Goal: Information Seeking & Learning: Learn about a topic

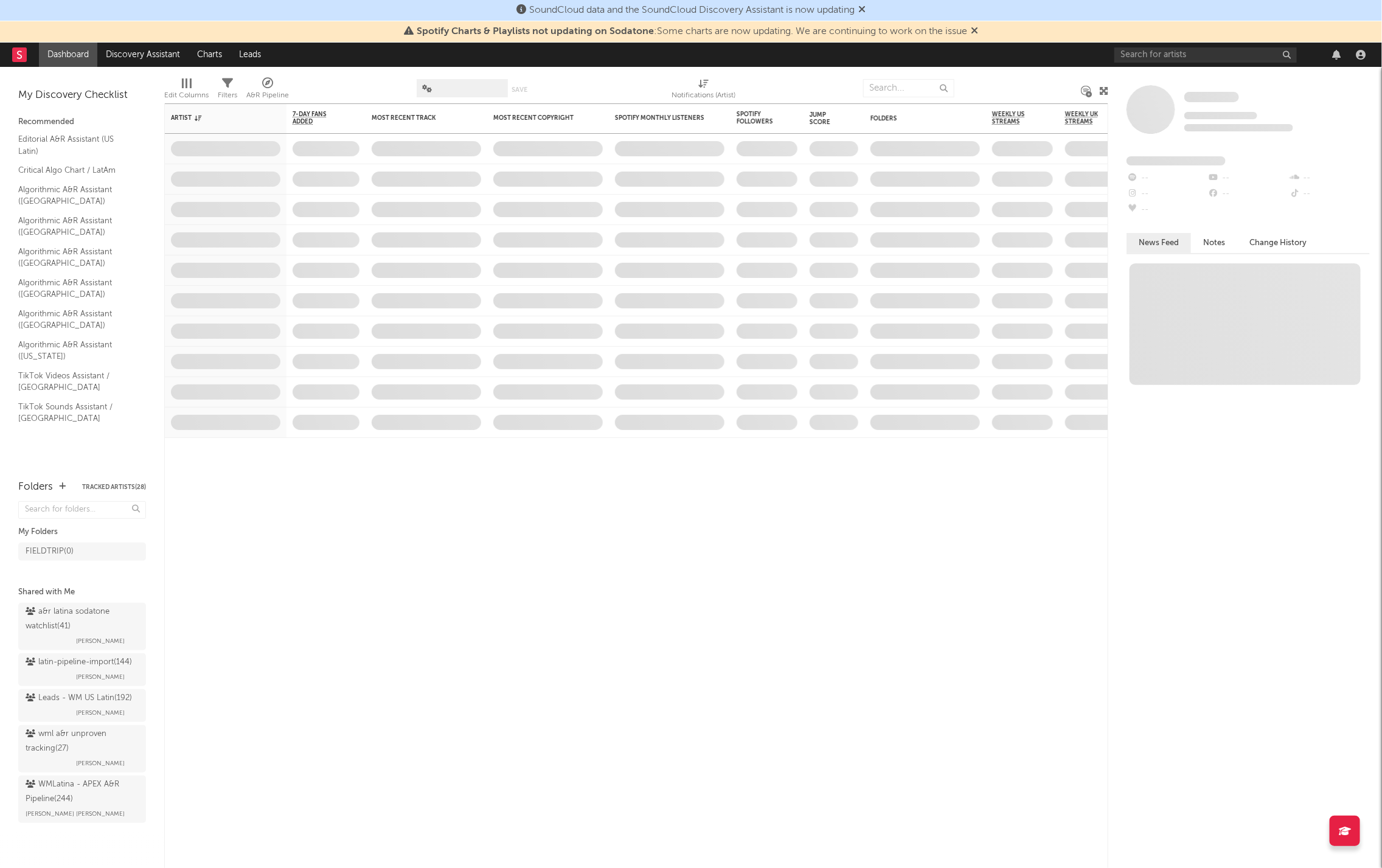
click at [1180, 15] on div "SoundCloud data and the SoundCloud Discovery Assistant is now updating" at bounding box center [691, 10] width 1382 height 21
click at [1171, 54] on input "text" at bounding box center [1206, 55] width 183 height 15
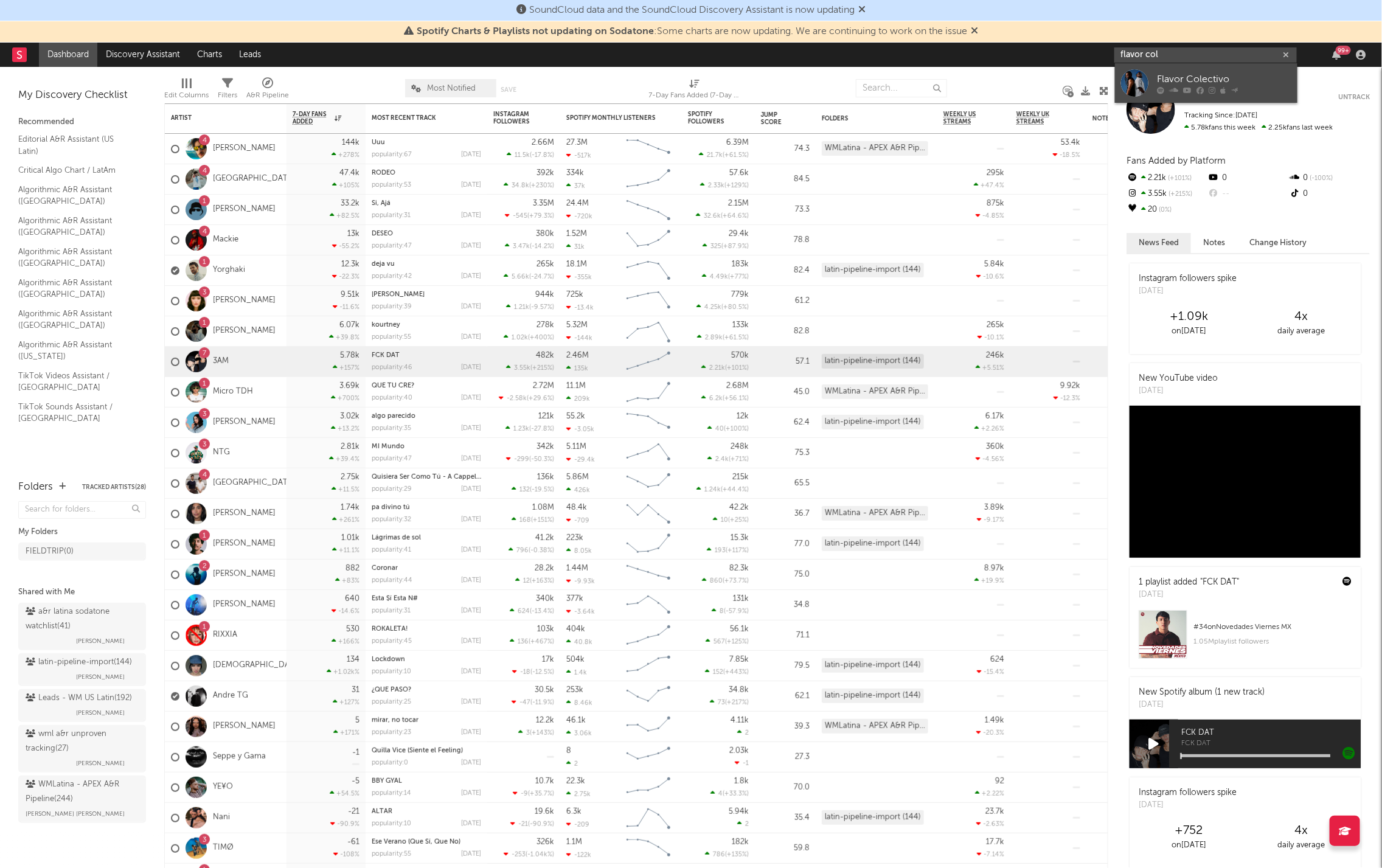
type input "flavor col"
click at [1214, 83] on div "Flavor Colectivo" at bounding box center [1224, 80] width 134 height 15
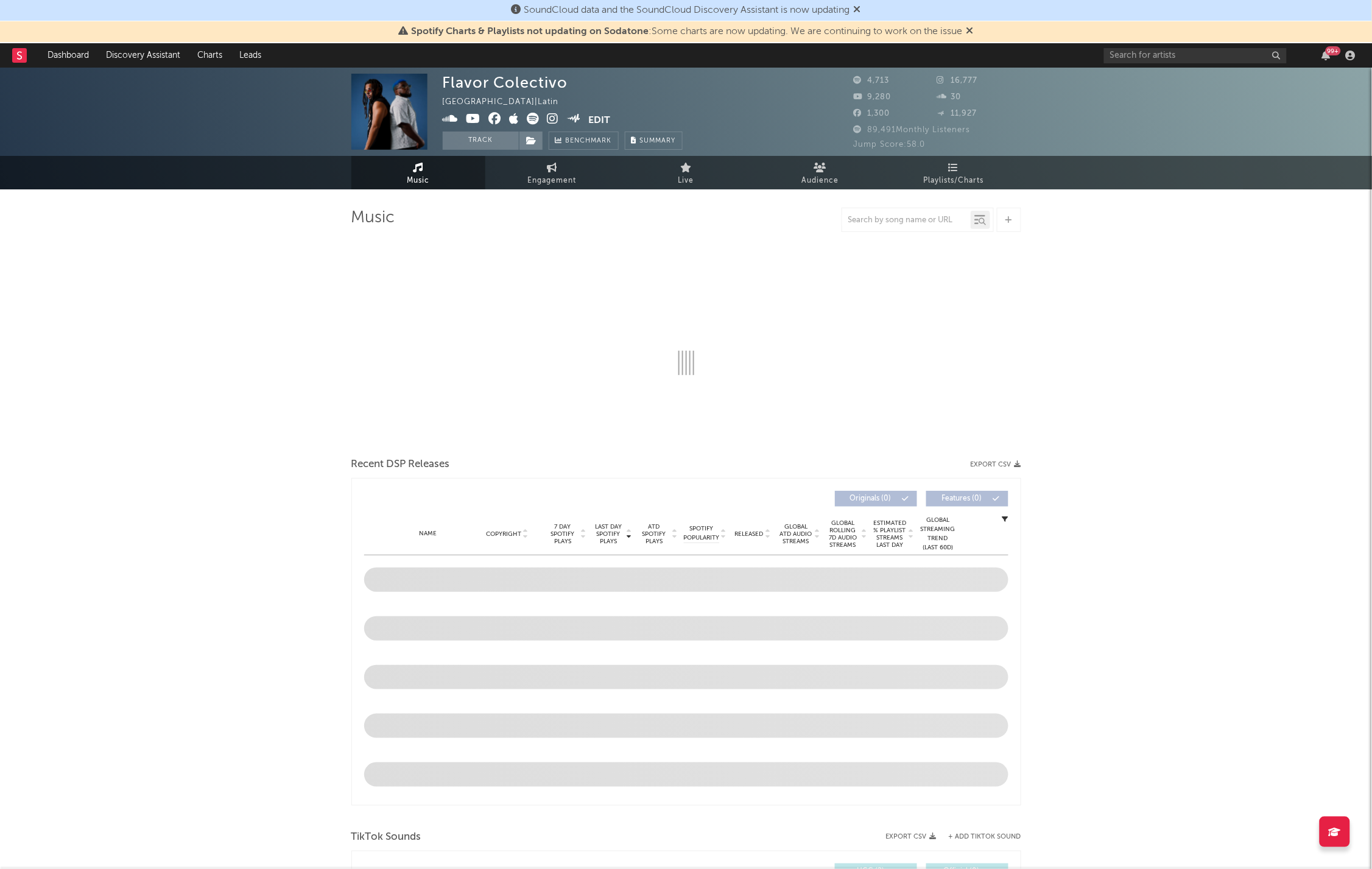
select select "1w"
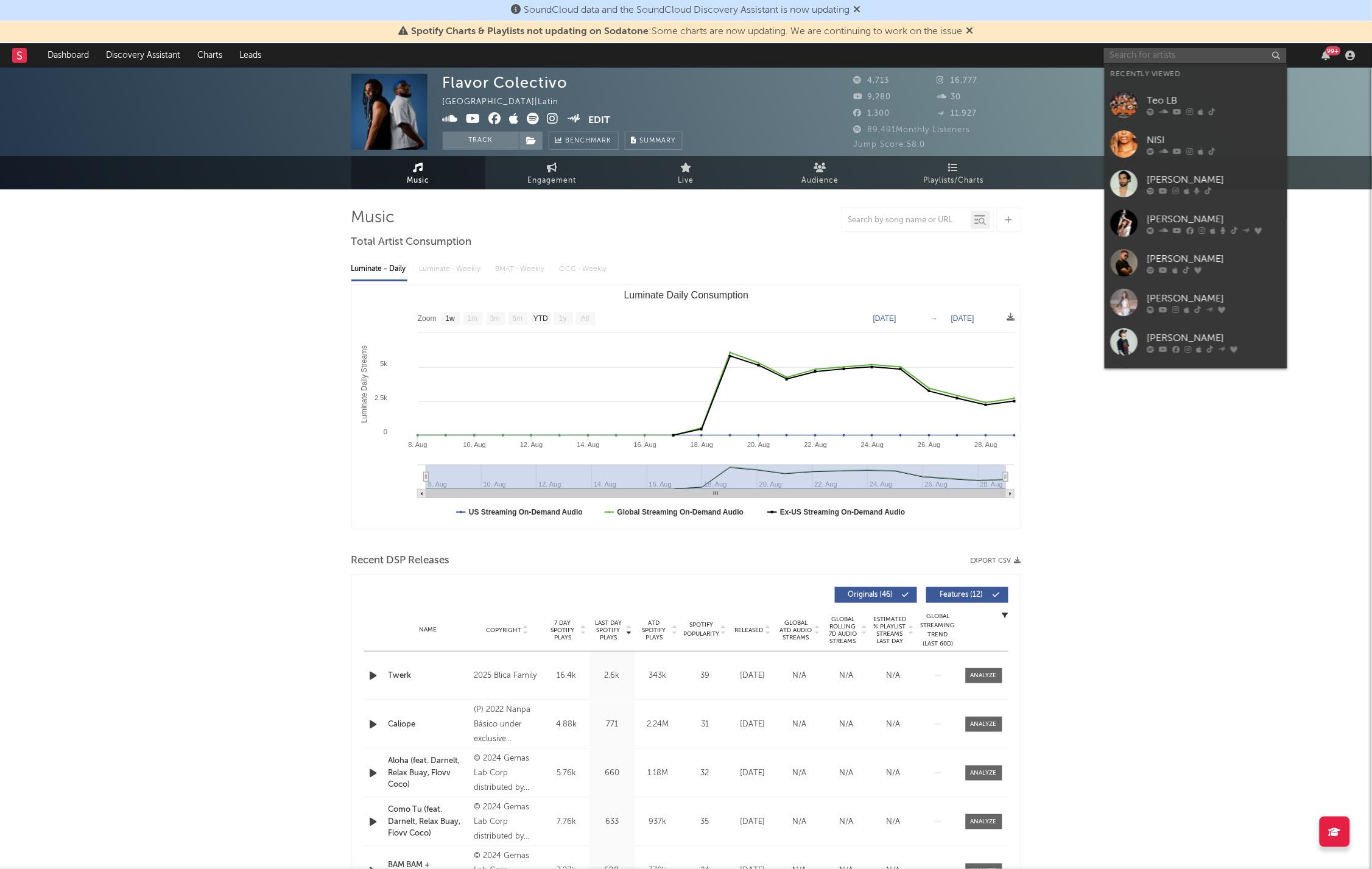
click at [1127, 53] on input "text" at bounding box center [1195, 56] width 183 height 15
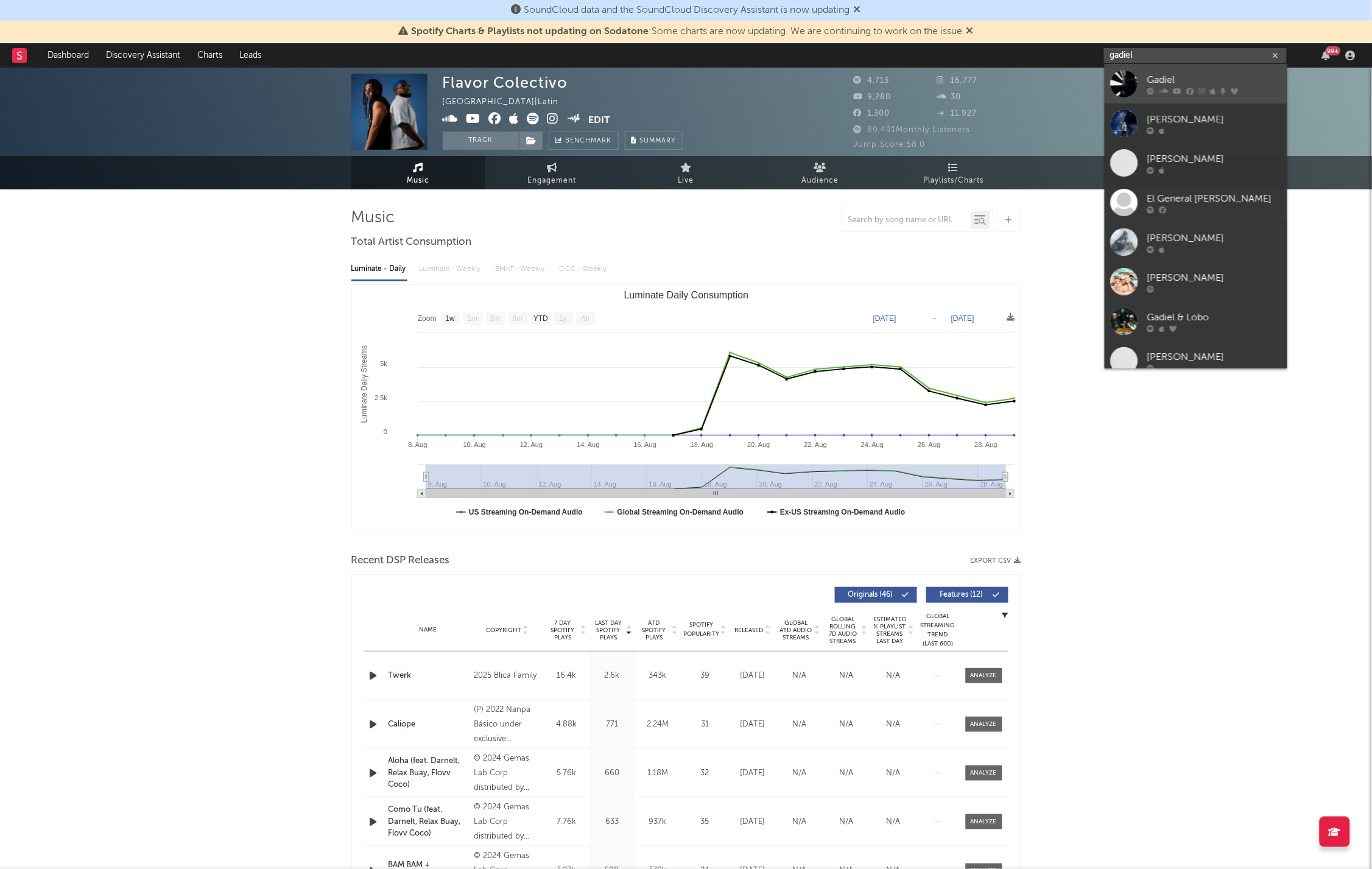
type input "gadiel"
click at [1173, 87] on icon at bounding box center [1178, 91] width 9 height 7
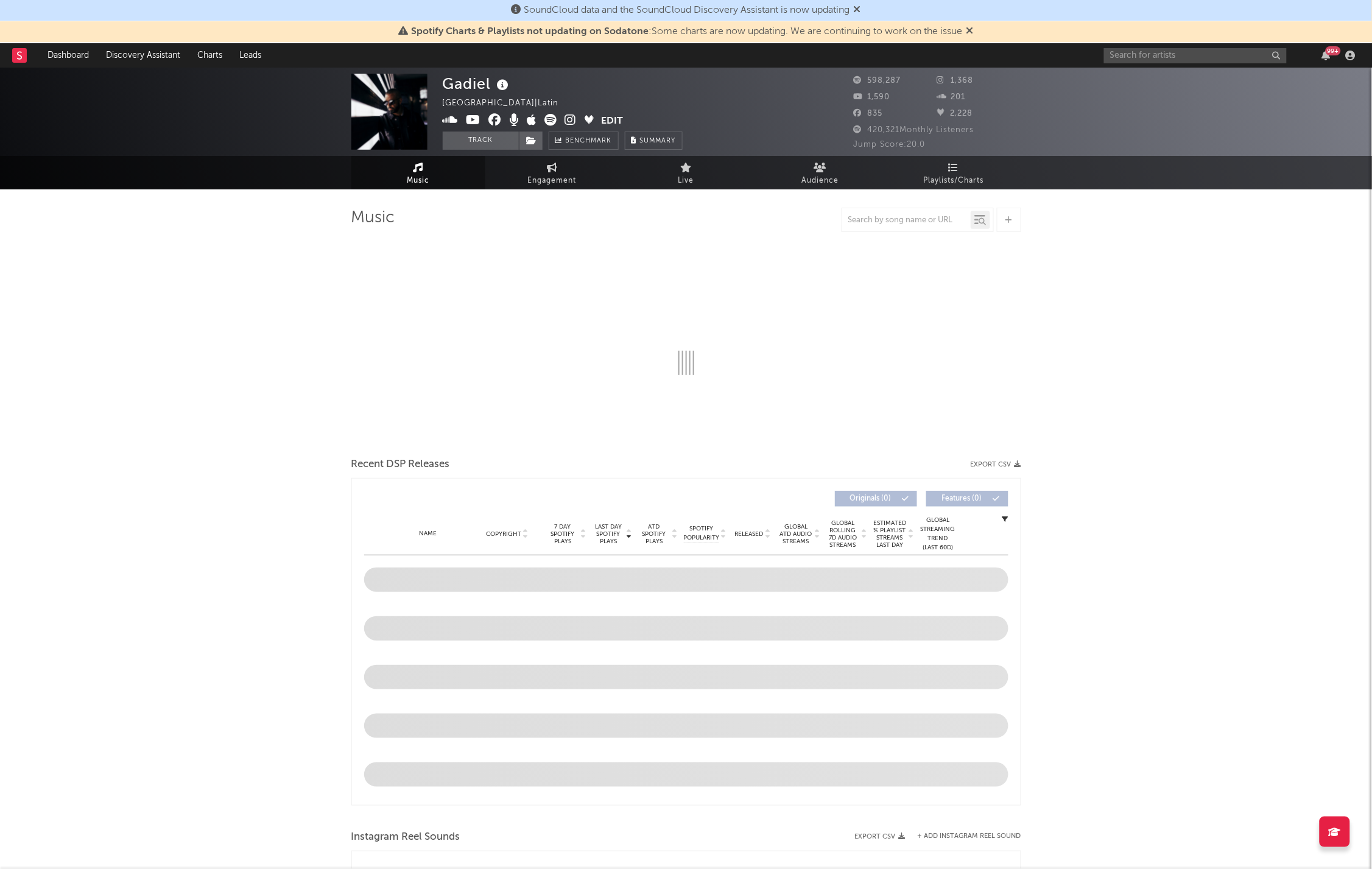
select select "6m"
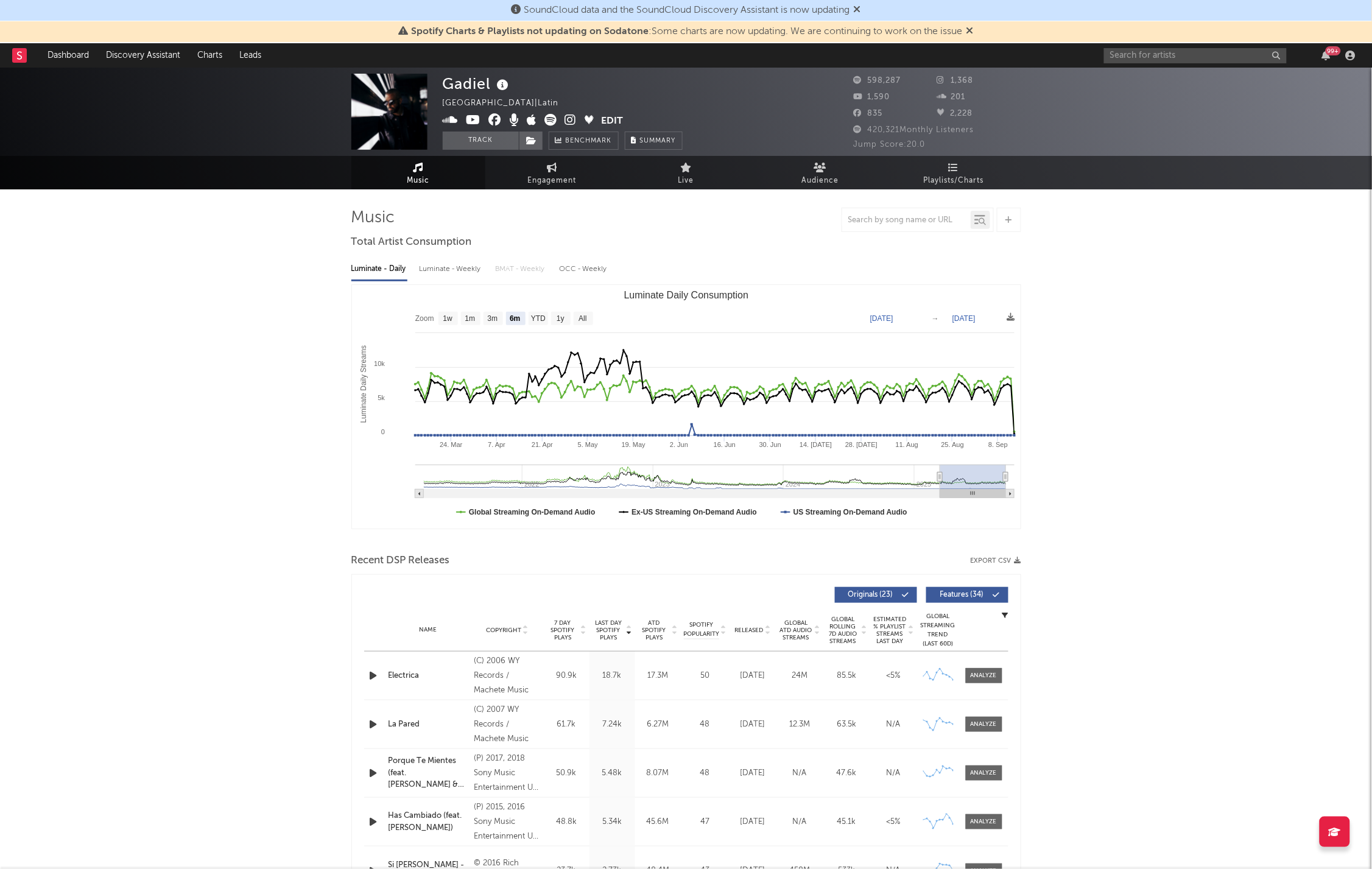
click at [504, 86] on icon at bounding box center [503, 86] width 18 height 17
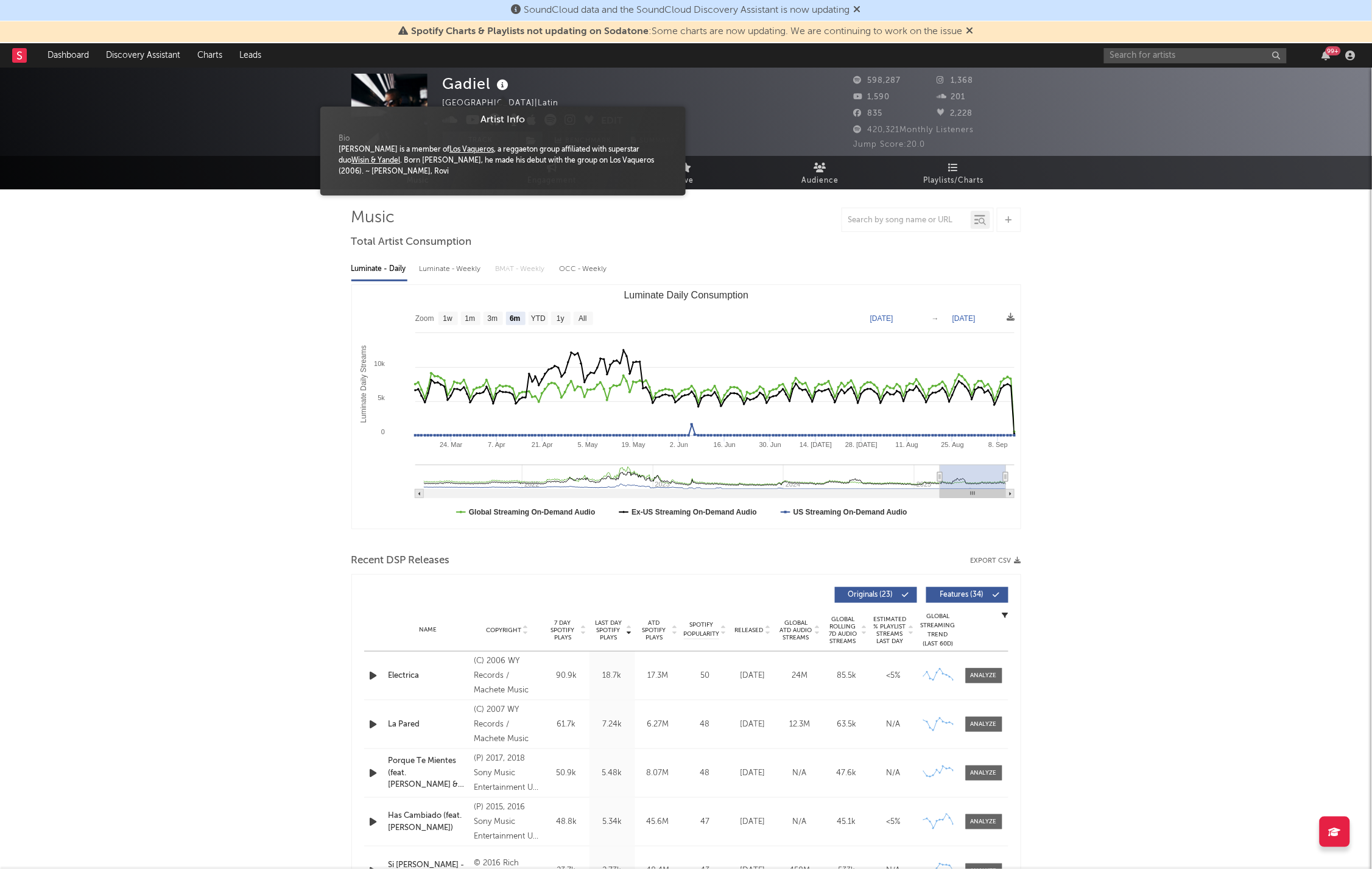
drag, startPoint x: 431, startPoint y: 173, endPoint x: 334, endPoint y: 149, distance: 99.9
click at [334, 149] on div "Bio [PERSON_NAME] is a member of Los Vaqueros , a reggaeton group affiliated wi…" at bounding box center [503, 158] width 347 height 62
copy div "[PERSON_NAME] is a member of Los Vaqueros , a reggaeton group affiliated with s…"
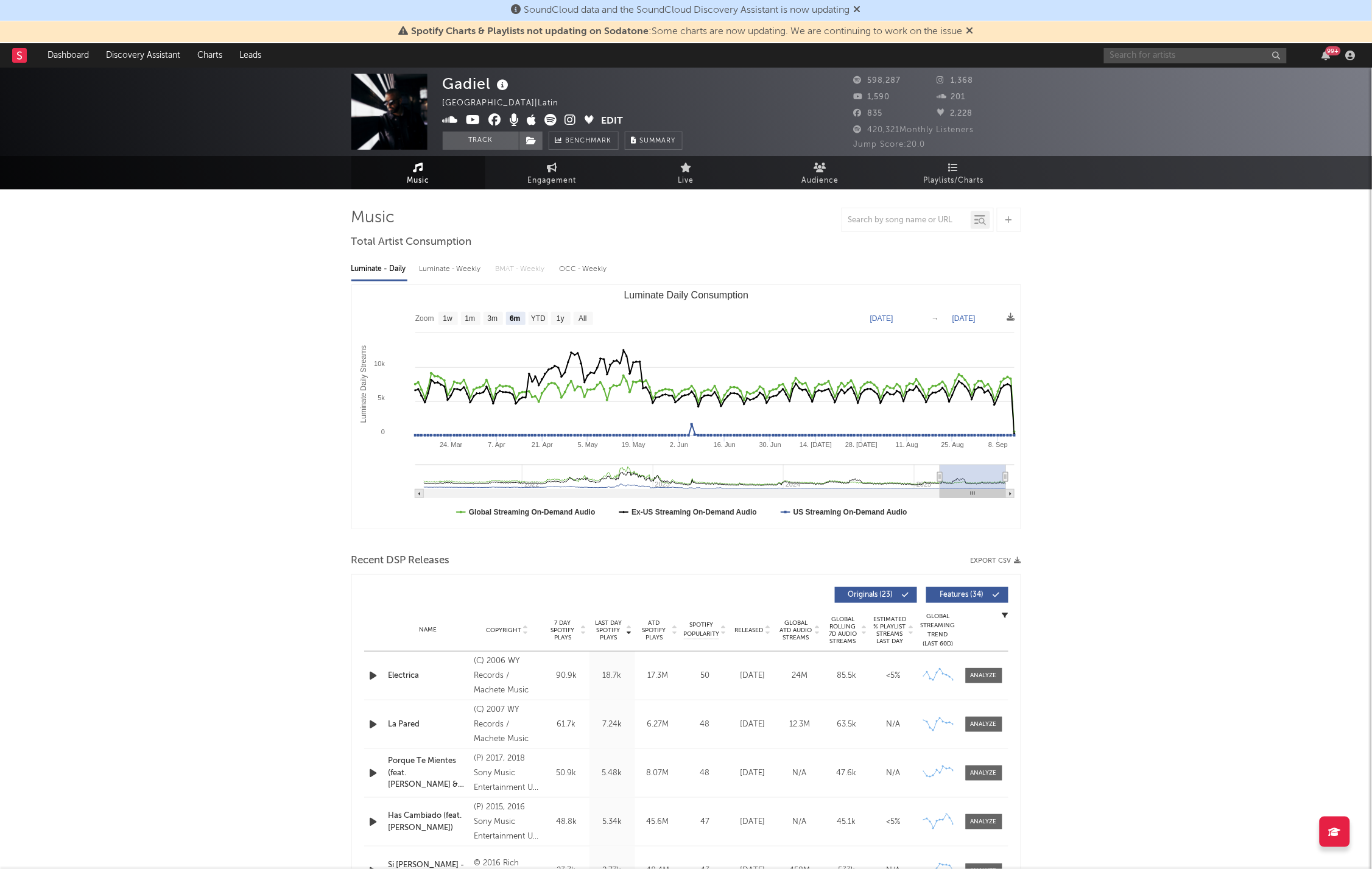
click at [1162, 54] on input "text" at bounding box center [1195, 56] width 183 height 15
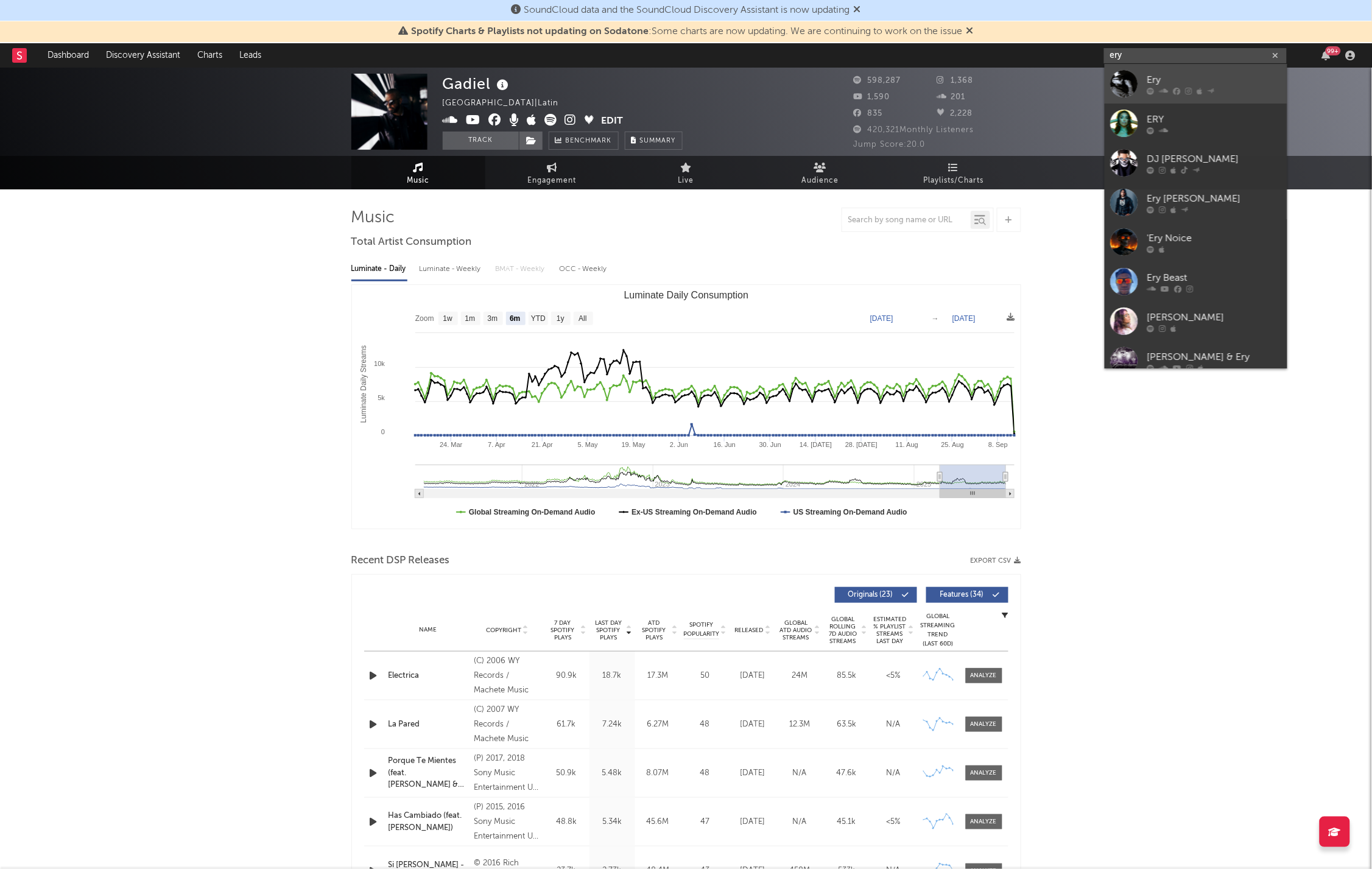
type input "ery"
click at [1200, 73] on div "Ery" at bounding box center [1214, 80] width 134 height 15
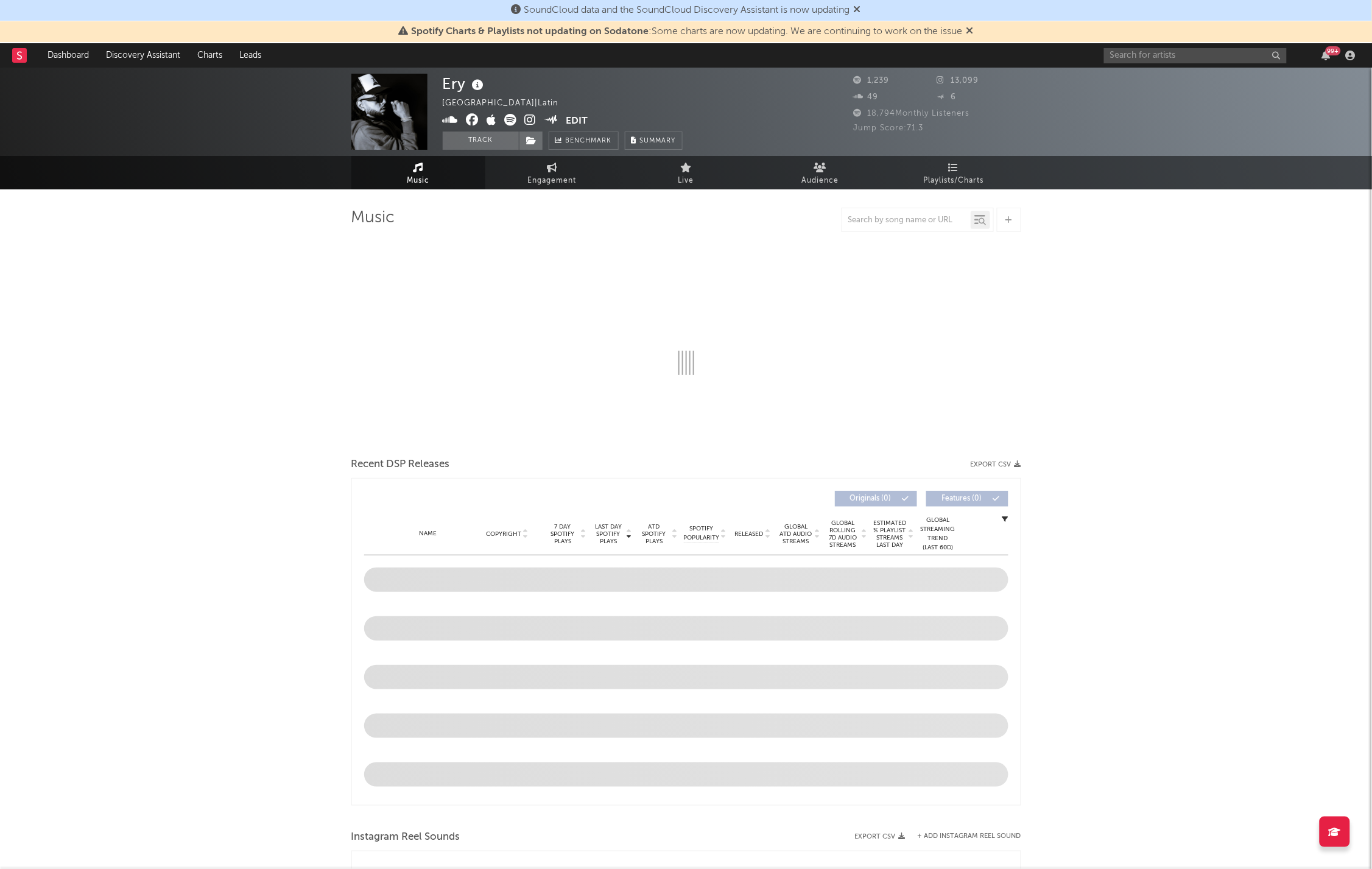
select select "6m"
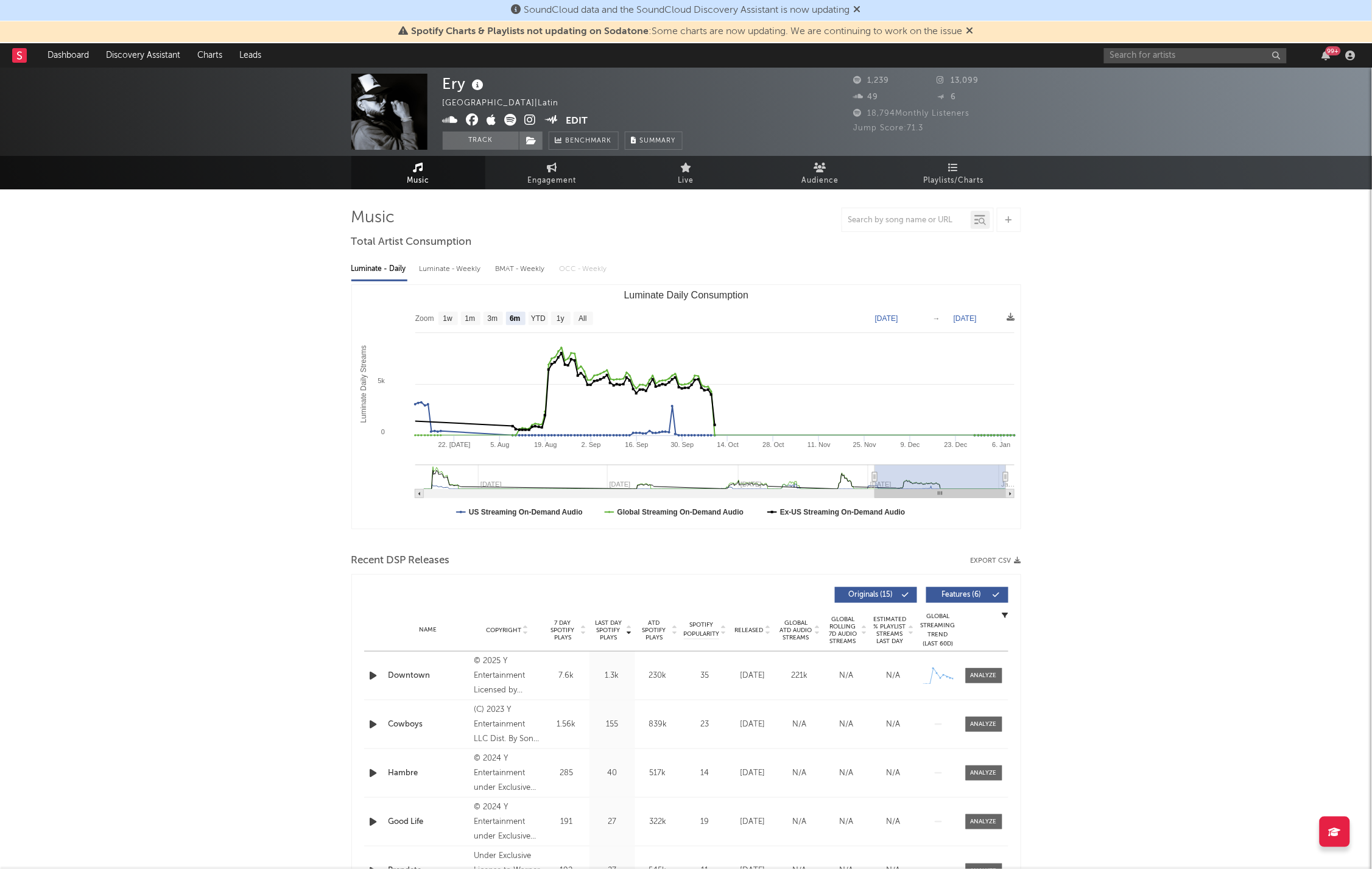
click at [479, 85] on icon at bounding box center [478, 86] width 18 height 17
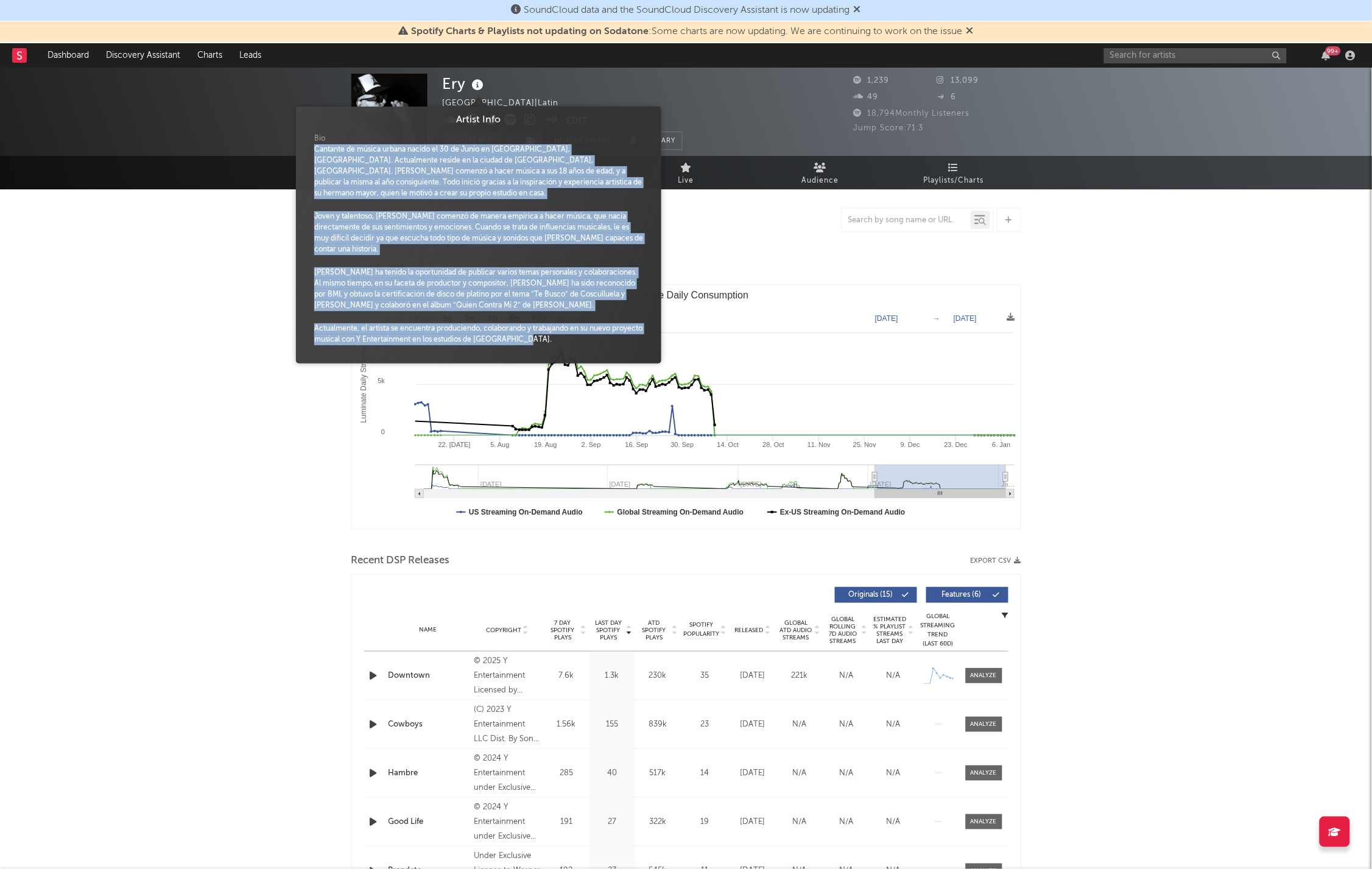
drag, startPoint x: 560, startPoint y: 320, endPoint x: 304, endPoint y: 148, distance: 308.4
click at [304, 148] on span "Artist Info Bio Cantante de música urbana nacido el 30 de Junio en [GEOGRAPHIC_…" at bounding box center [479, 235] width 365 height 245
copy div "Loremips do sitame consec adipis el 13 se Doeiu te Incididu, UT. Laboreetdol ma…"
